Goal: Transaction & Acquisition: Purchase product/service

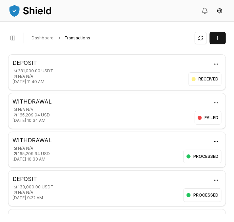
click at [219, 100] on html "Transactions Counterparties Virtual Account Referrals Invoices Wallet Scans Lin…" at bounding box center [117, 111] width 234 height 222
click at [206, 128] on div "Delete" at bounding box center [200, 129] width 40 height 9
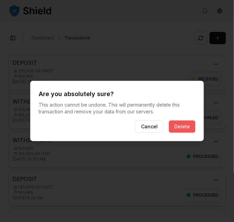
click at [187, 125] on button "Delete" at bounding box center [182, 126] width 26 height 12
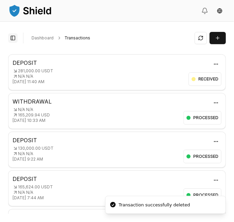
click at [13, 36] on button "Toggle Sidebar" at bounding box center [12, 37] width 9 height 9
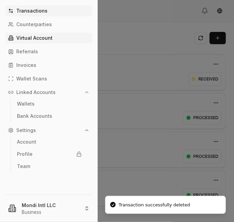
click at [36, 39] on p "Virtual Account" at bounding box center [34, 38] width 36 height 5
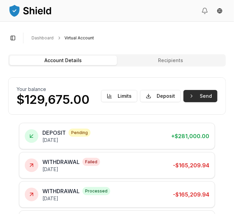
click at [210, 98] on button "Send" at bounding box center [200, 96] width 34 height 12
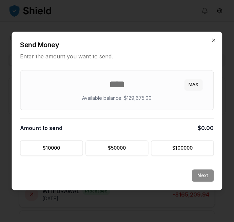
click at [195, 84] on button "MAX" at bounding box center [194, 84] width 18 height 11
type input "******"
click at [206, 173] on button "Next" at bounding box center [203, 176] width 22 height 12
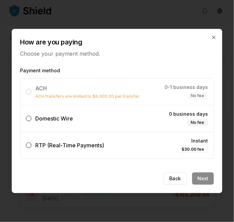
click at [140, 111] on label "Domestic Wire 0 business days No fee" at bounding box center [117, 118] width 193 height 26
click at [32, 116] on button "Domestic Wire 0 business days No fee" at bounding box center [28, 118] width 5 height 5
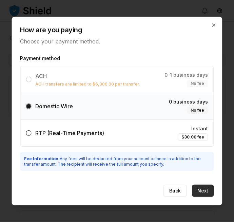
click at [202, 190] on button "Next" at bounding box center [203, 190] width 22 height 12
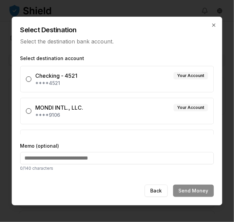
click at [166, 100] on label "MONDI INTL., LLC. Your Account ****9106" at bounding box center [117, 111] width 194 height 26
click at [32, 108] on button "MONDI INTL., LLC. Your Account ****9106" at bounding box center [28, 110] width 5 height 5
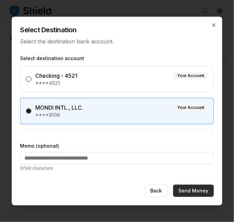
click at [200, 190] on button "Send Money" at bounding box center [193, 190] width 41 height 12
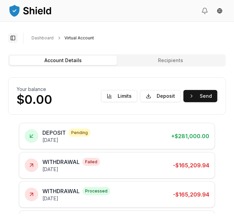
click at [12, 41] on button "Toggle Sidebar" at bounding box center [12, 37] width 9 height 9
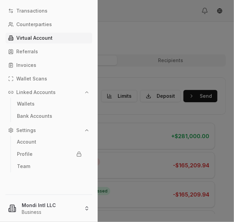
click at [33, 221] on html "Transactions Counterparties Virtual Account Referrals Invoices Wallet Scans Lin…" at bounding box center [117, 111] width 234 height 222
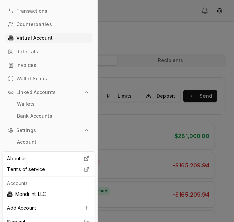
click at [23, 221] on link "Sign out" at bounding box center [48, 221] width 83 height 7
